Goal: Download file/media

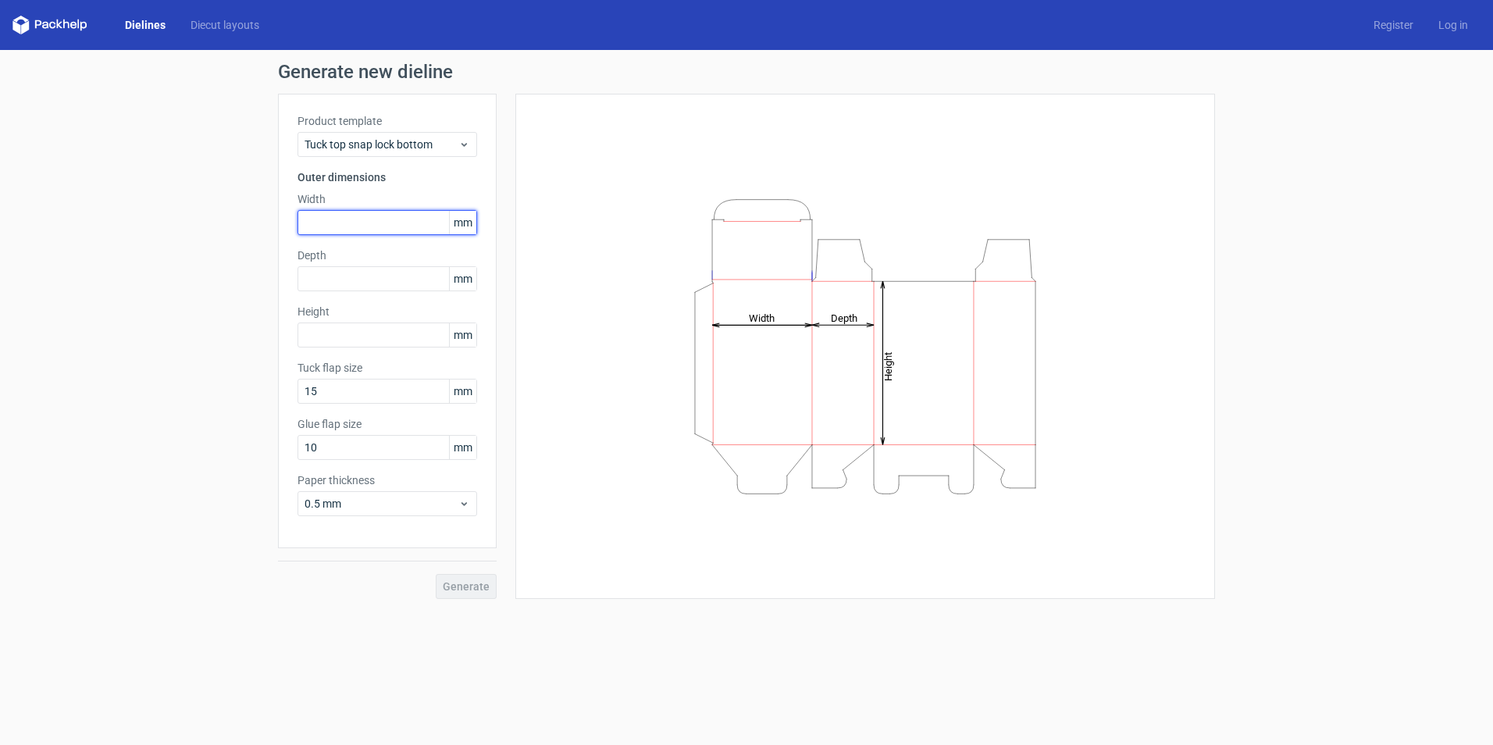
click at [392, 219] on input "text" at bounding box center [387, 222] width 180 height 25
type input "30"
click at [397, 283] on input "text" at bounding box center [387, 278] width 180 height 25
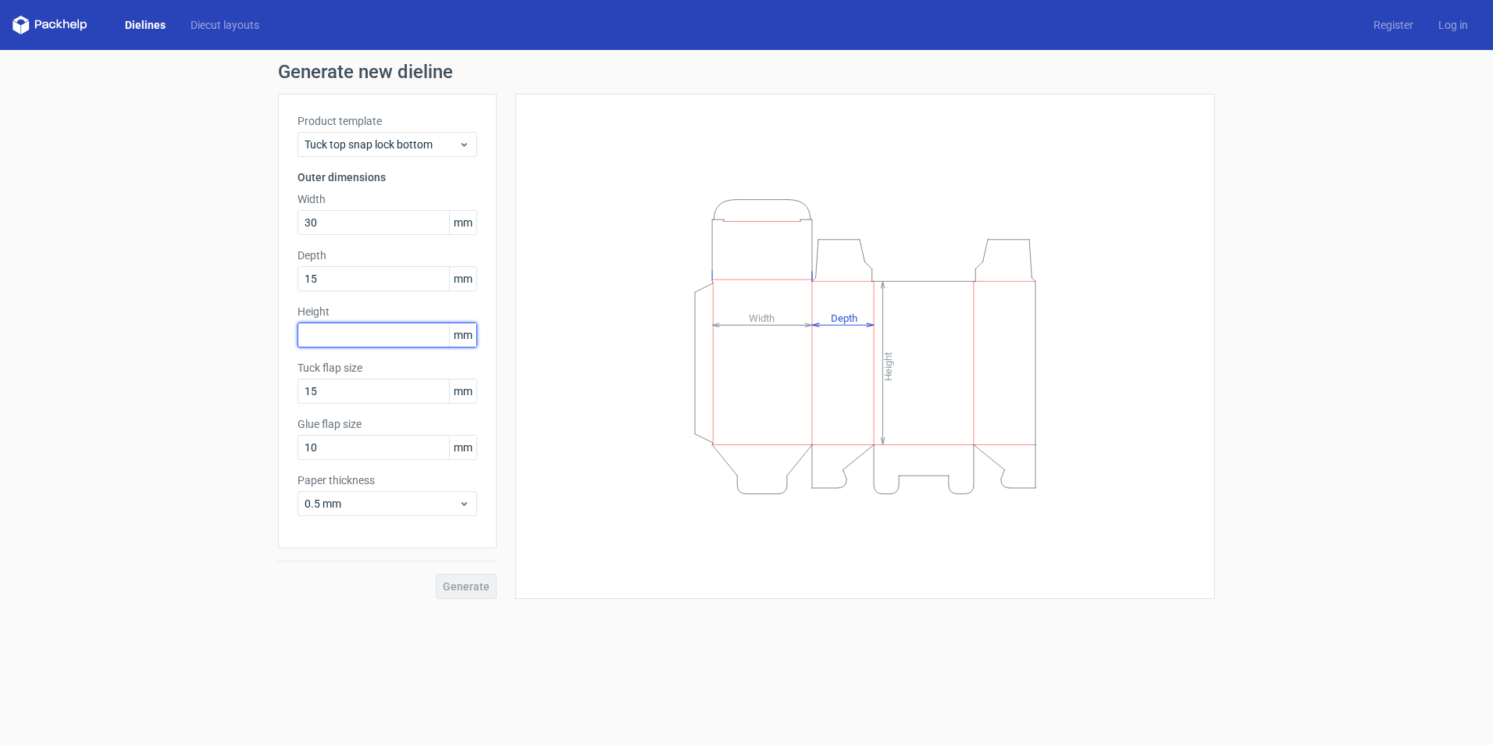
click at [364, 326] on div "Product template Tuck top snap lock bottom Outer dimensions Width 30 mm Depth 1…" at bounding box center [387, 321] width 219 height 454
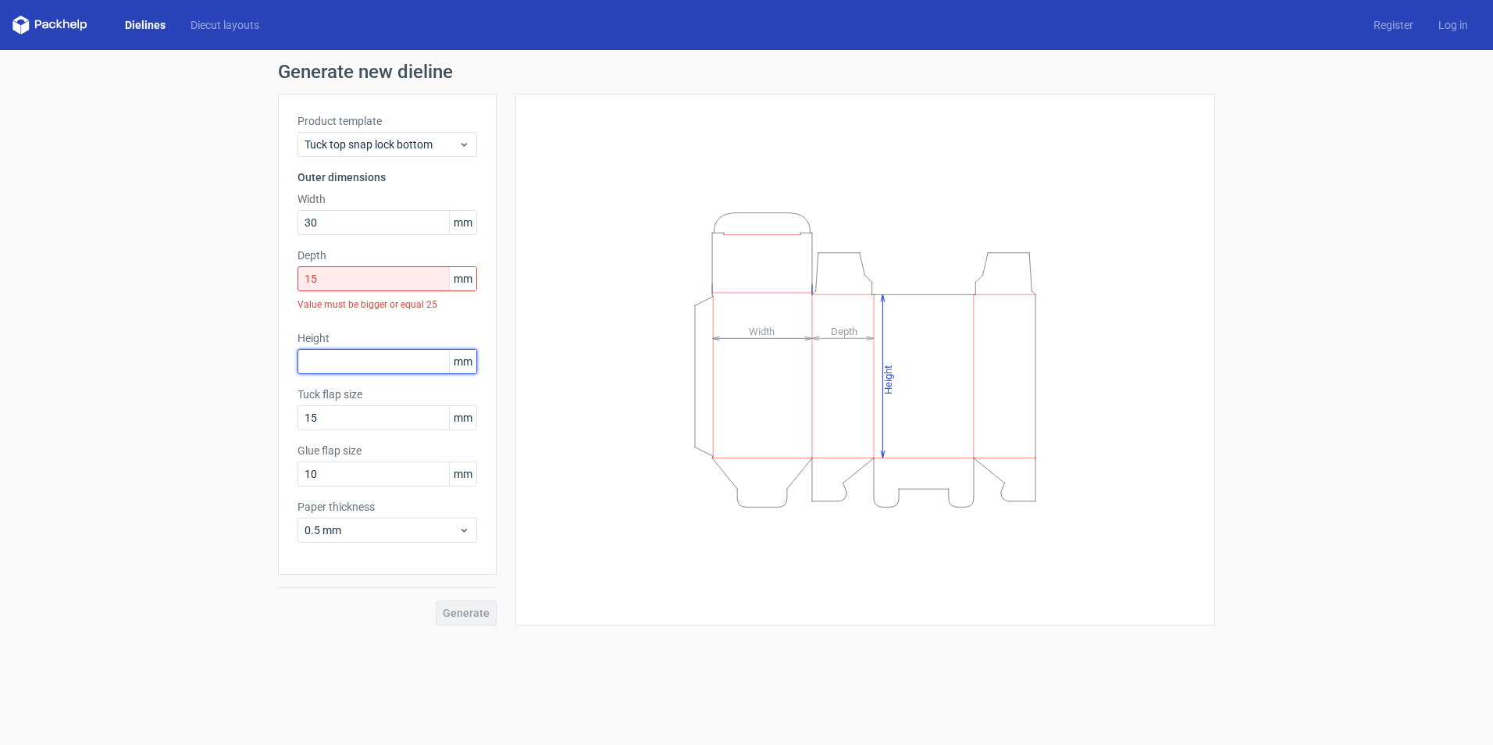
click at [374, 369] on input "text" at bounding box center [387, 361] width 180 height 25
click at [362, 282] on input "15" at bounding box center [387, 278] width 180 height 25
type input "1"
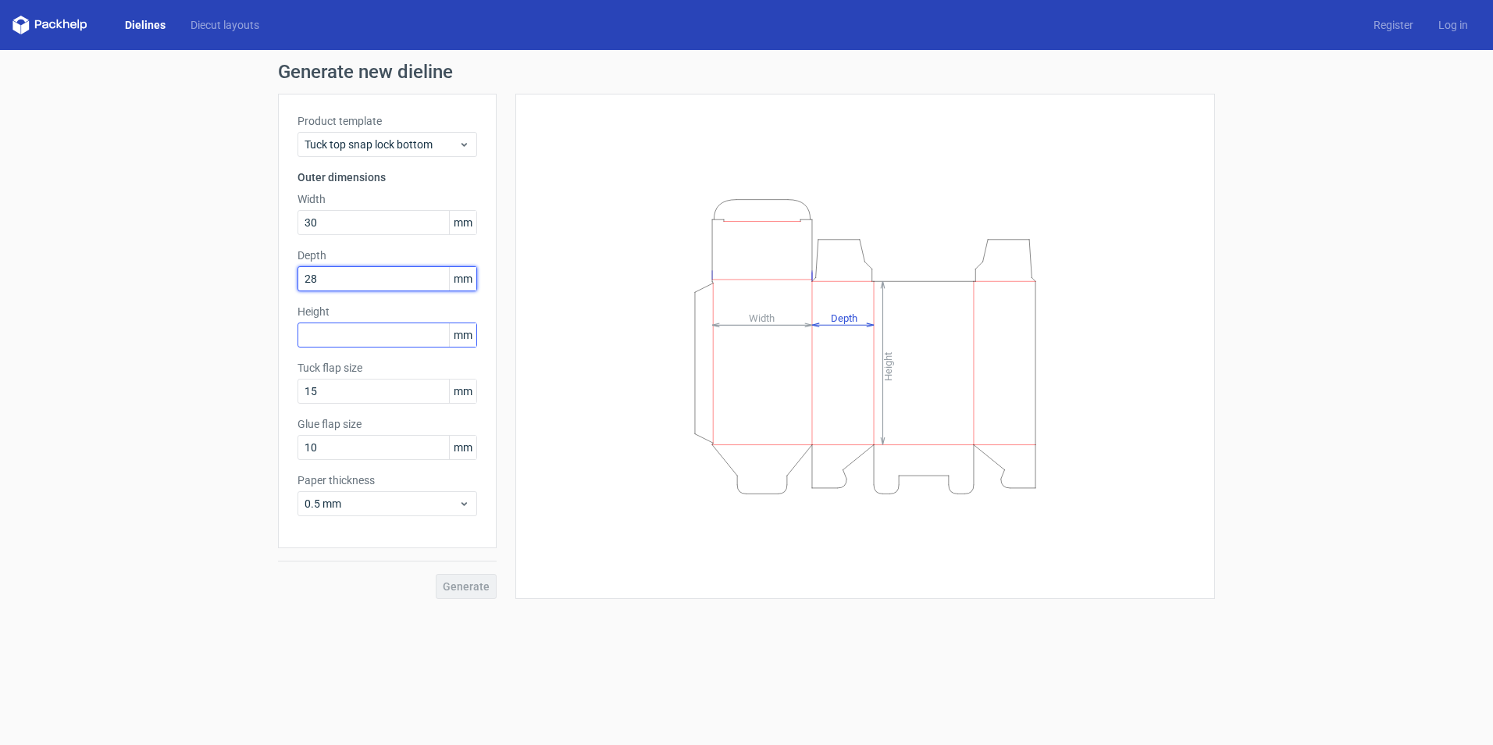
type input "28"
click at [350, 323] on input "text" at bounding box center [387, 334] width 180 height 25
click at [459, 584] on span "Generate" at bounding box center [466, 586] width 47 height 11
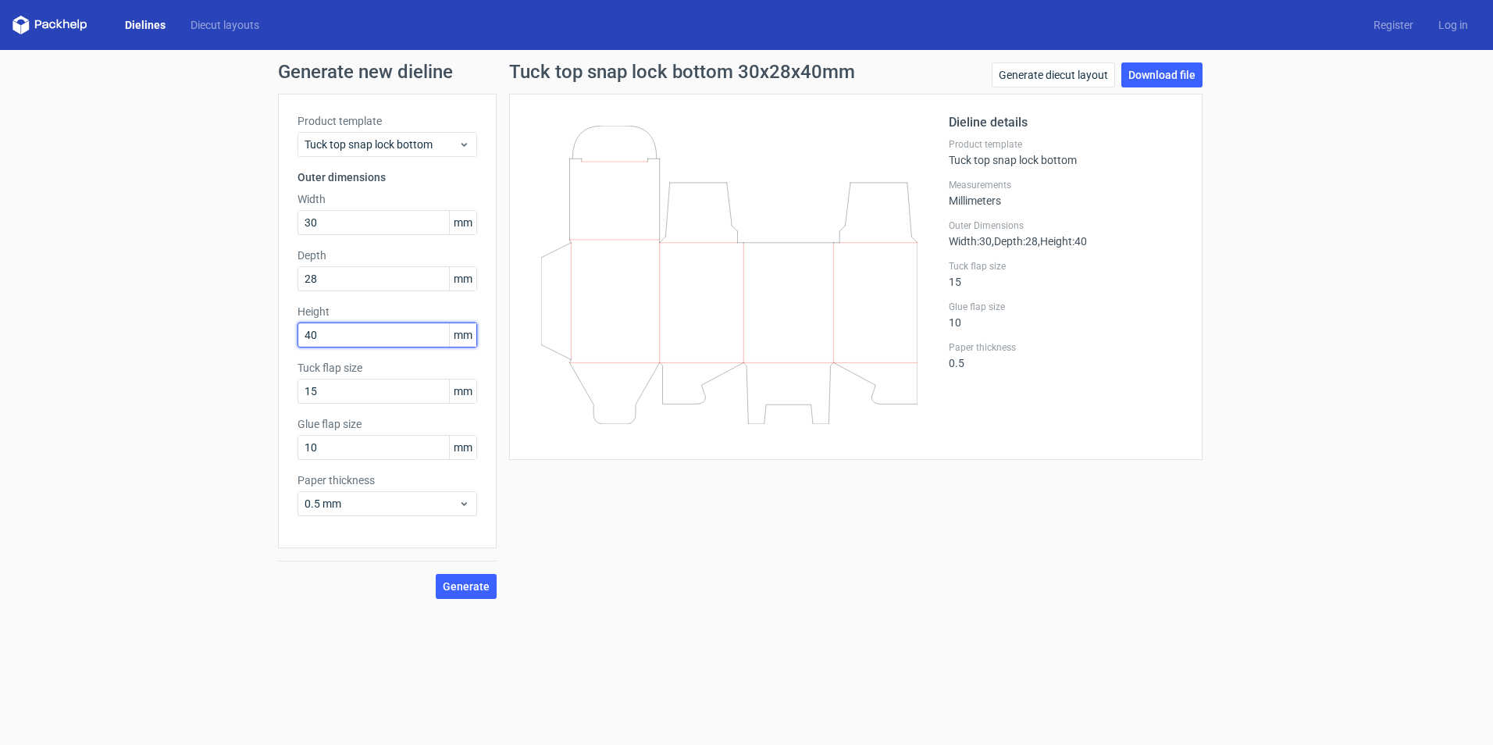
click at [371, 347] on input "40" at bounding box center [387, 334] width 180 height 25
type input "4"
type input "53"
click at [476, 577] on button "Generate" at bounding box center [466, 586] width 61 height 25
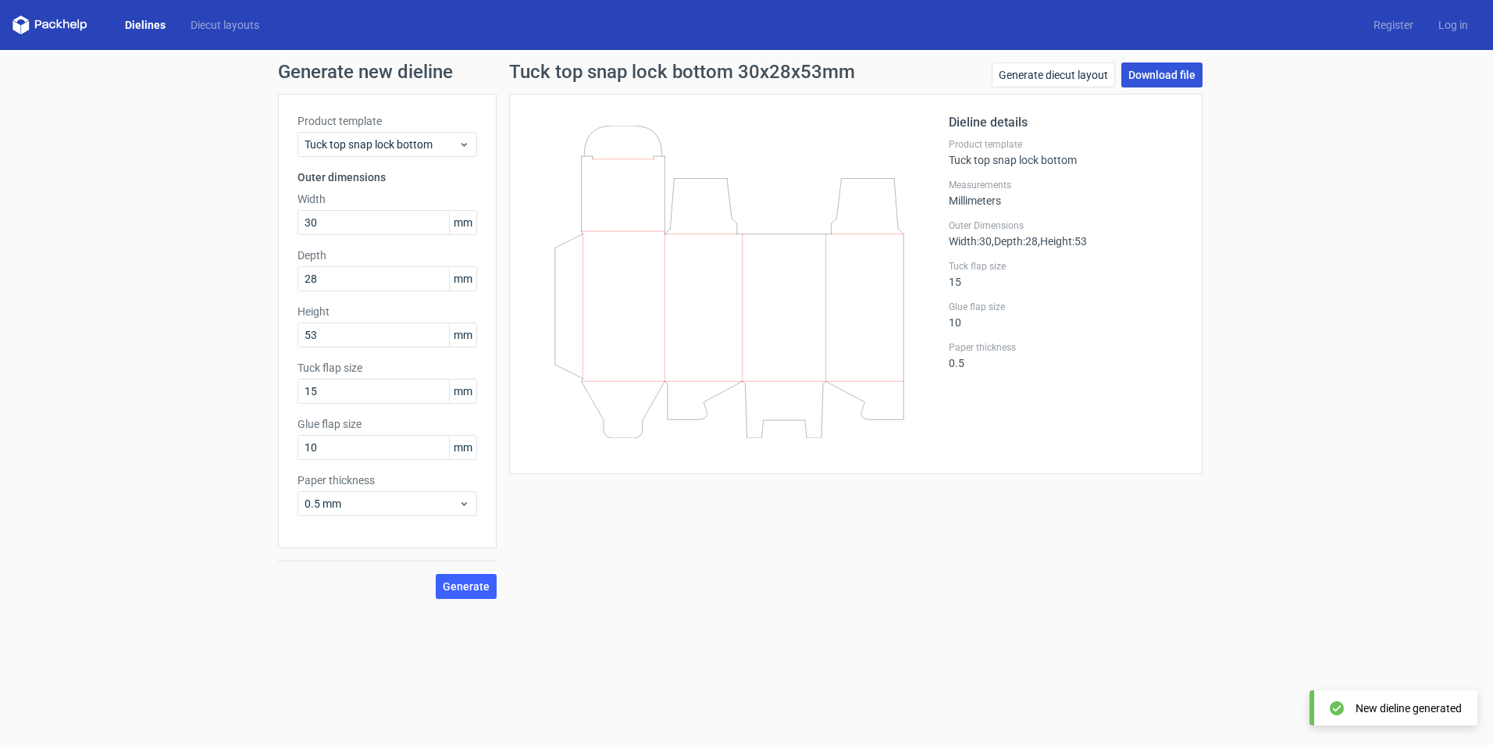
click at [1187, 78] on link "Download file" at bounding box center [1161, 74] width 81 height 25
